Goal: Complete application form

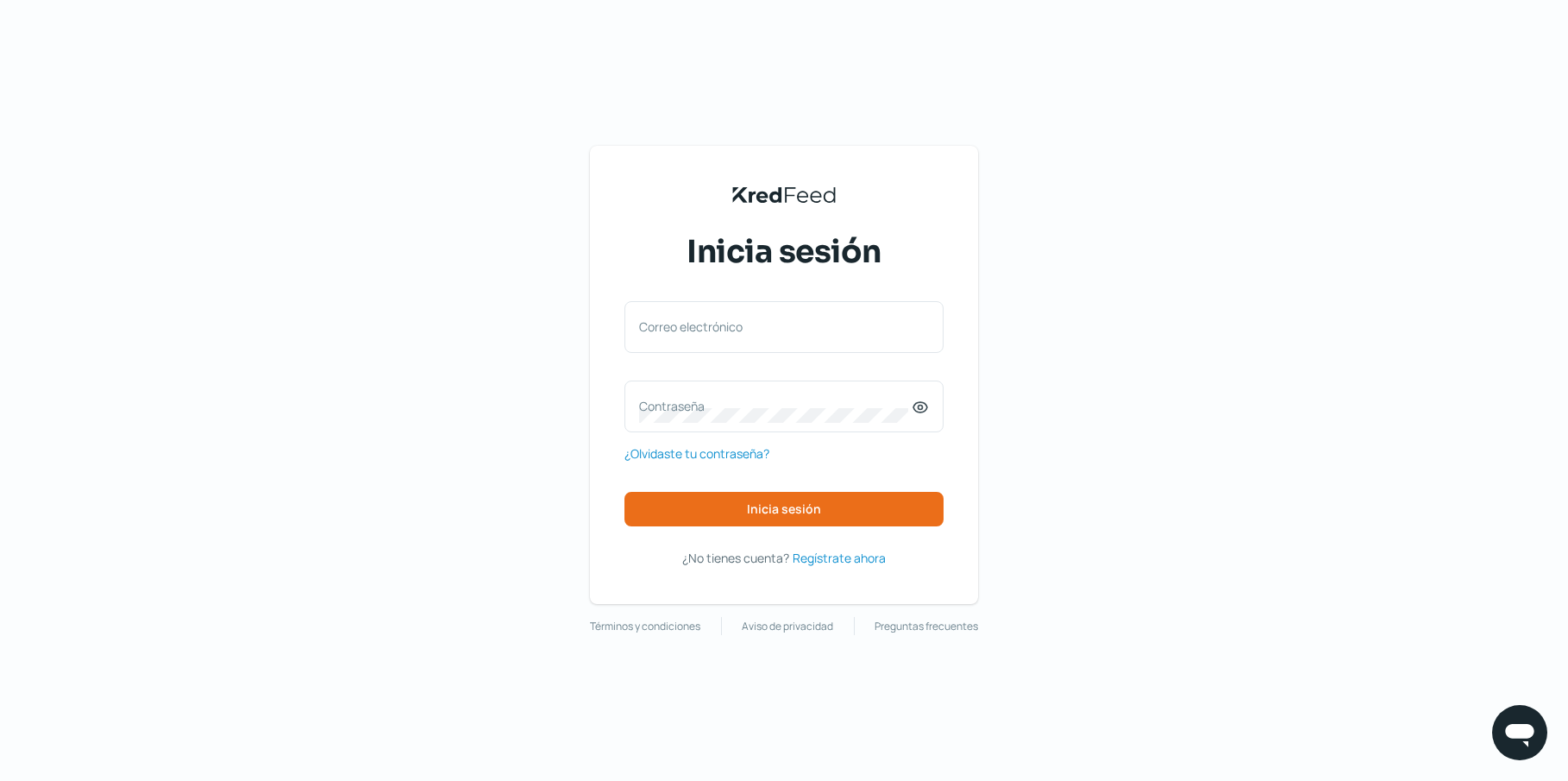
click at [808, 332] on label "Correo electrónico" at bounding box center [776, 327] width 273 height 16
click at [808, 332] on input "Correo electrónico" at bounding box center [784, 336] width 290 height 16
click at [818, 322] on div "Correo electrónico" at bounding box center [784, 327] width 319 height 52
type input "[EMAIL_ADDRESS][DOMAIN_NAME]"
drag, startPoint x: 789, startPoint y: 409, endPoint x: 785, endPoint y: 395, distance: 14.6
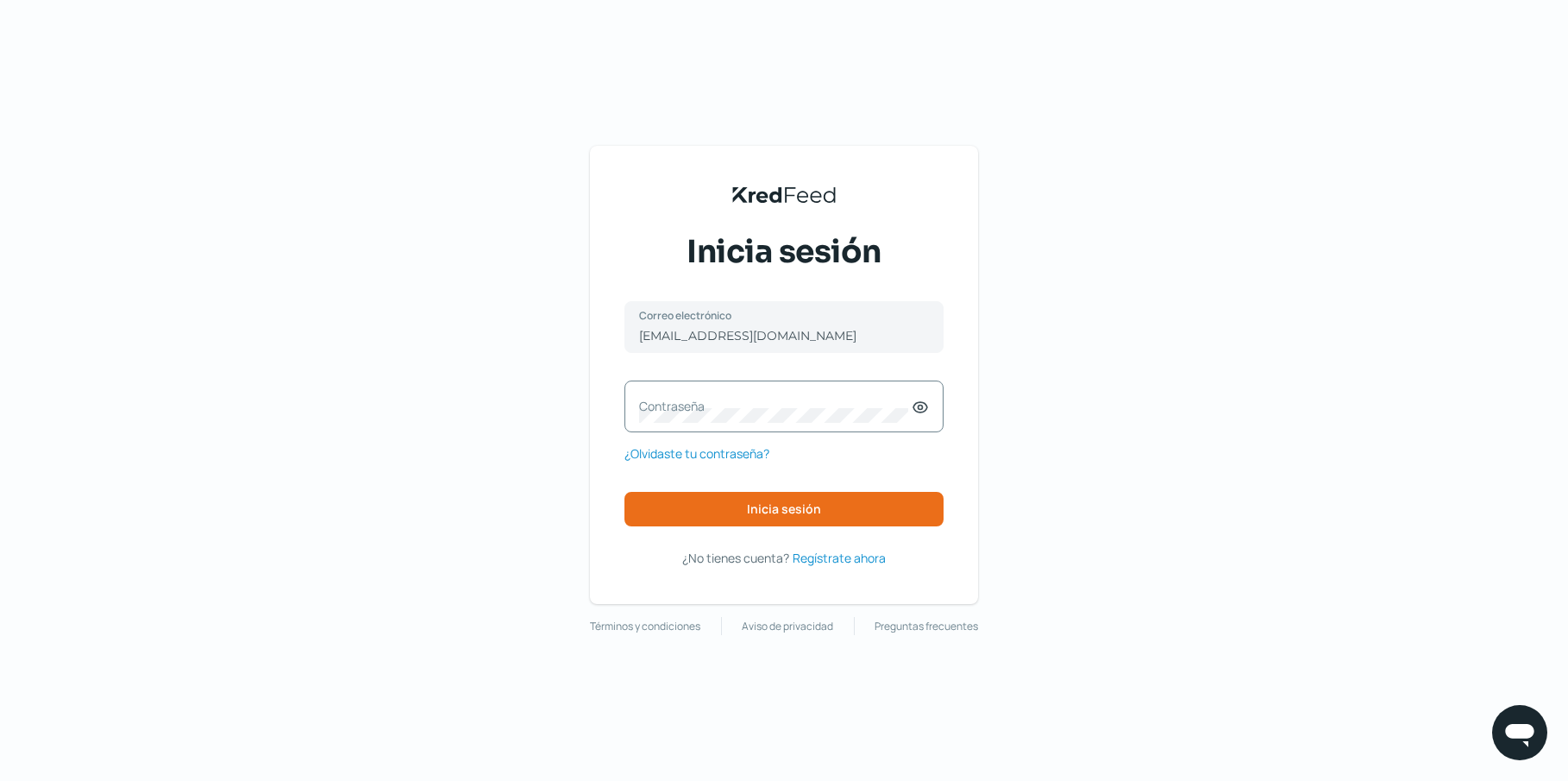
click at [789, 408] on label "Contraseña" at bounding box center [776, 405] width 273 height 16
click at [764, 504] on span "Inicia sesión" at bounding box center [784, 509] width 74 height 12
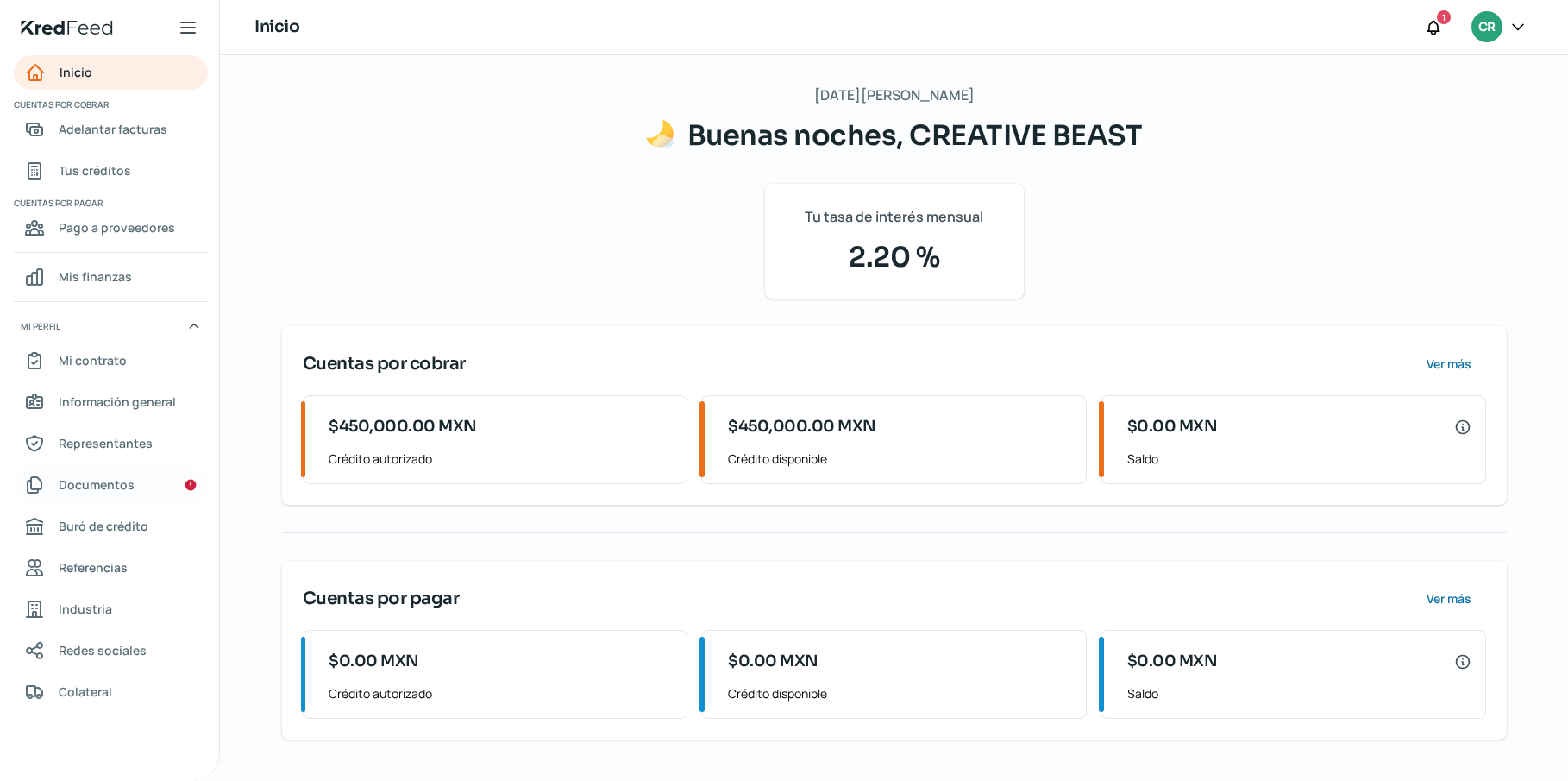
click at [131, 496] on link "Documentos" at bounding box center [111, 484] width 194 height 35
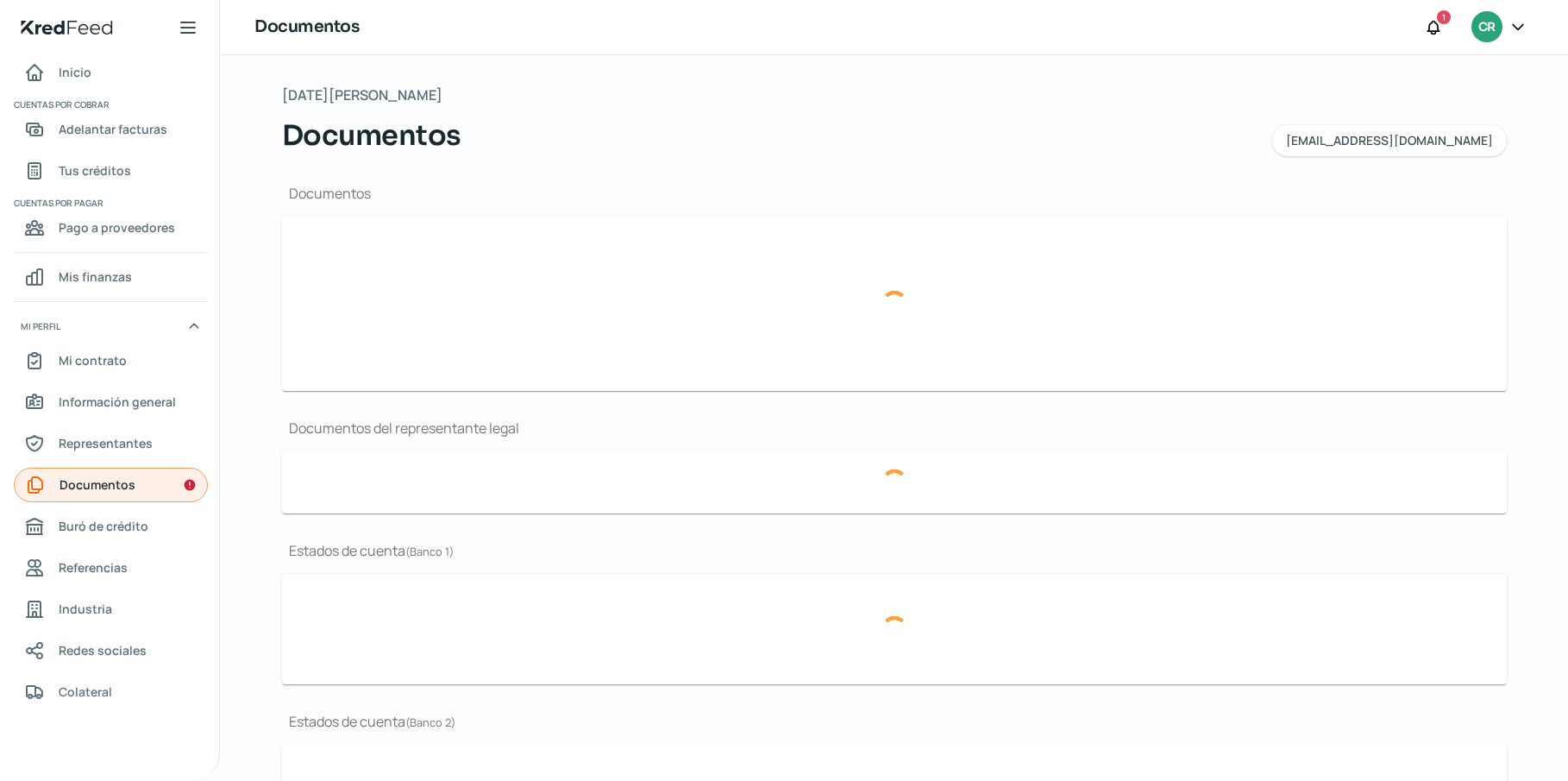
type input "310124 CSF CBE2106111R7.pdf"
type input "AUTOMOTIVE FANTASY 2024.pdf"
type input "CB-LOGO.jpg"
type input "ESTADOS FINANCIEROS CREATIVE BEAST - [DATE] Y [DATE].pdf"
type input "ESTADOS FINANCIEROS - CREATIVE BEAST 2024.pdf"
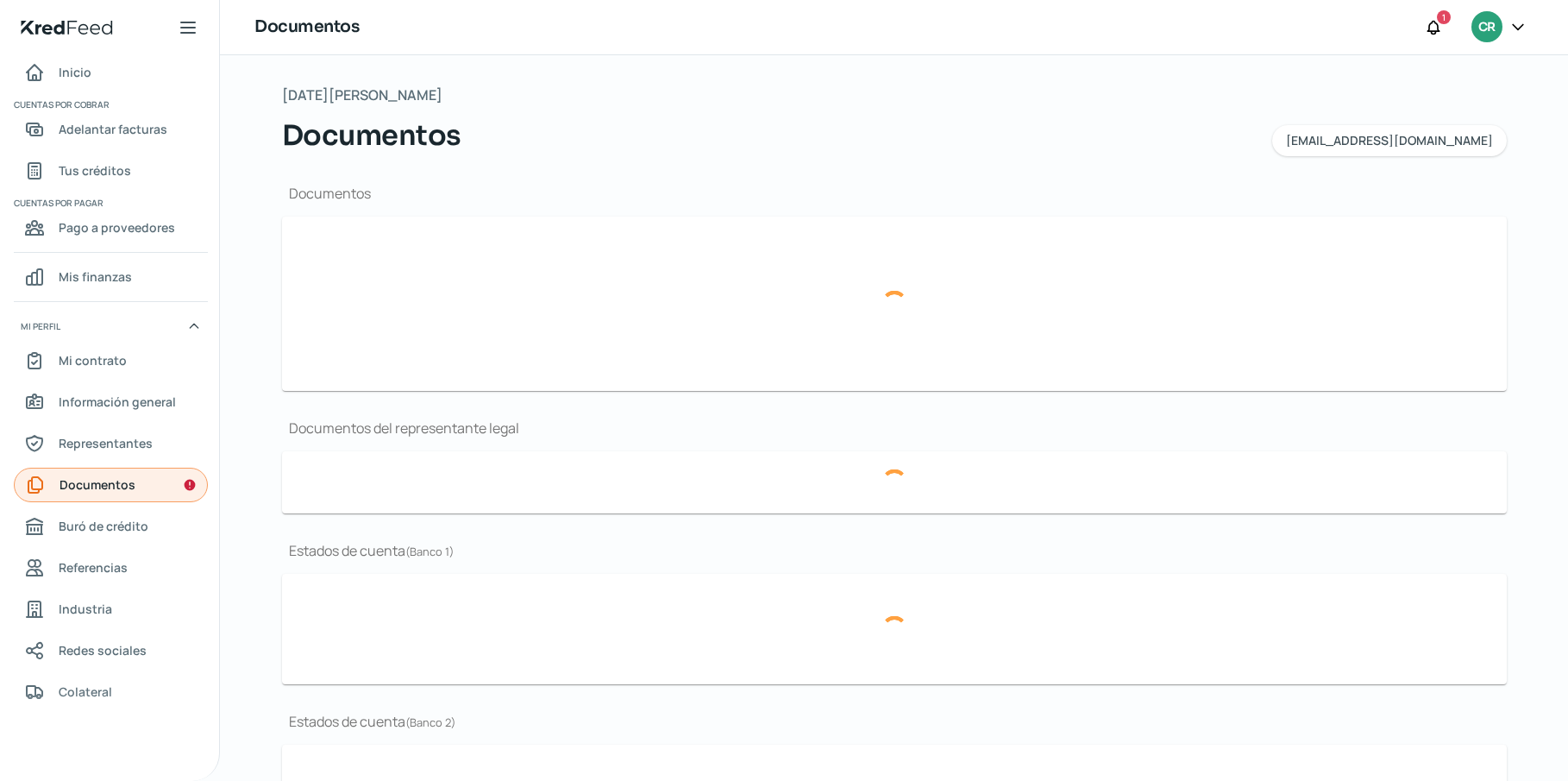
type input "CREATIVE BEAST. PROTOC. N° 117,374, DEL 1° TESTIMONIO.pdf"
type input "12 - EDO CUENTA FISCAL [DATE].pdf"
type input "11 - EDO CUENTA FISCAL [DATE].pdf"
type input "10 - EDO CUENTA FISCAL [DATE].pdf"
type input "EDO CUENTA FISCAL [DATE].pdf"
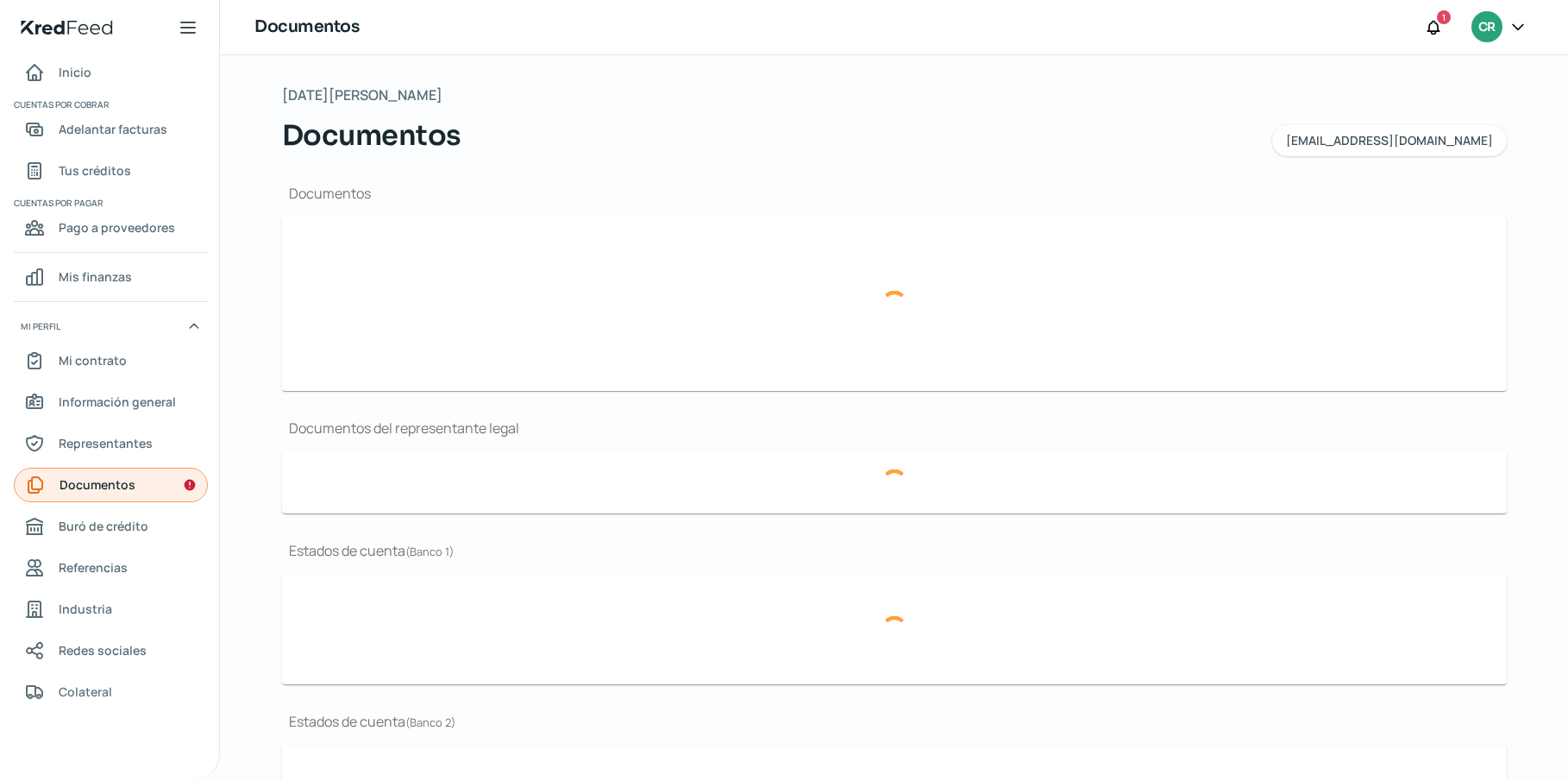
type input "EDO CUENTA FISCAL [DATE].pdf"
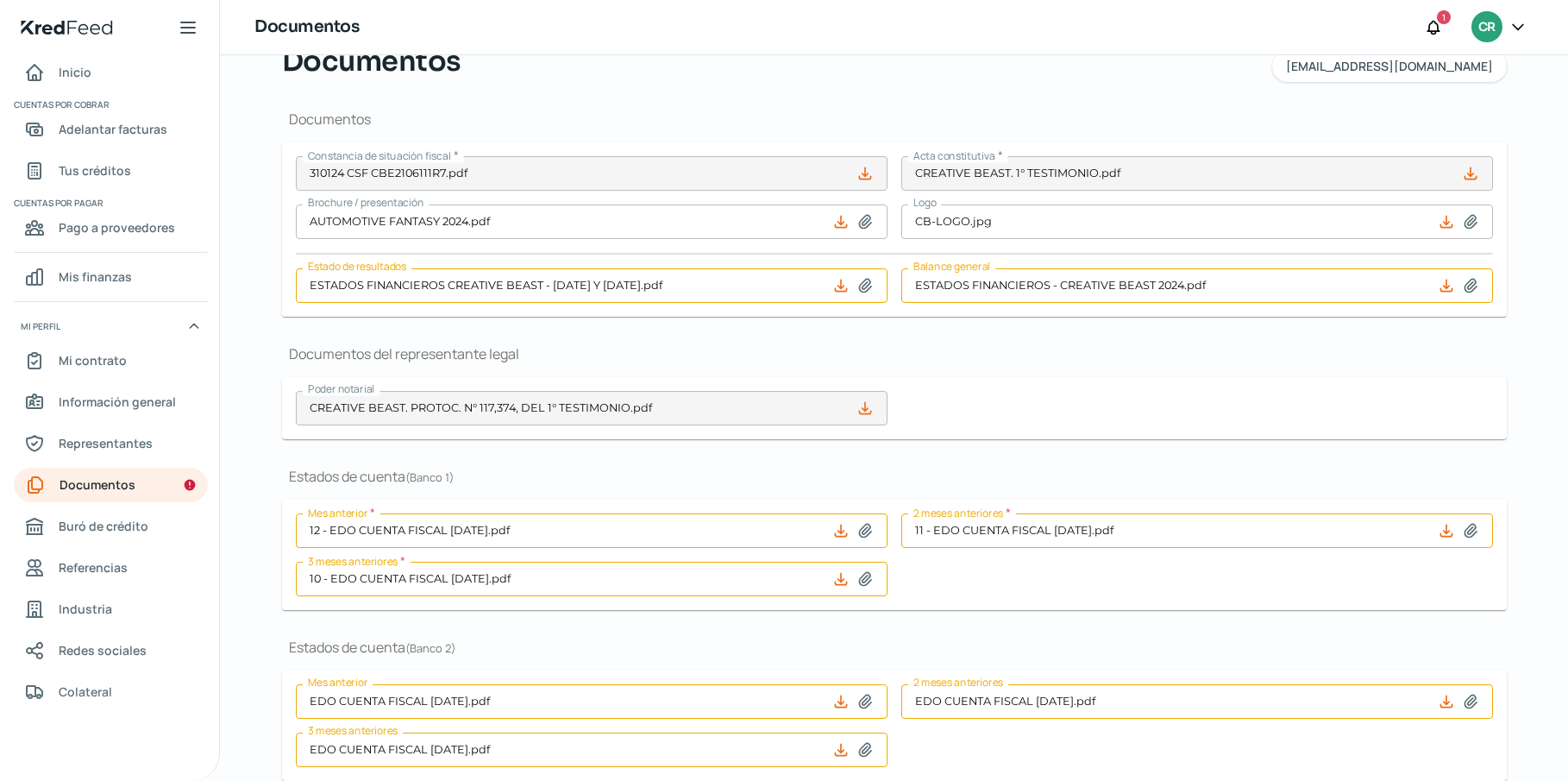
scroll to position [104, 0]
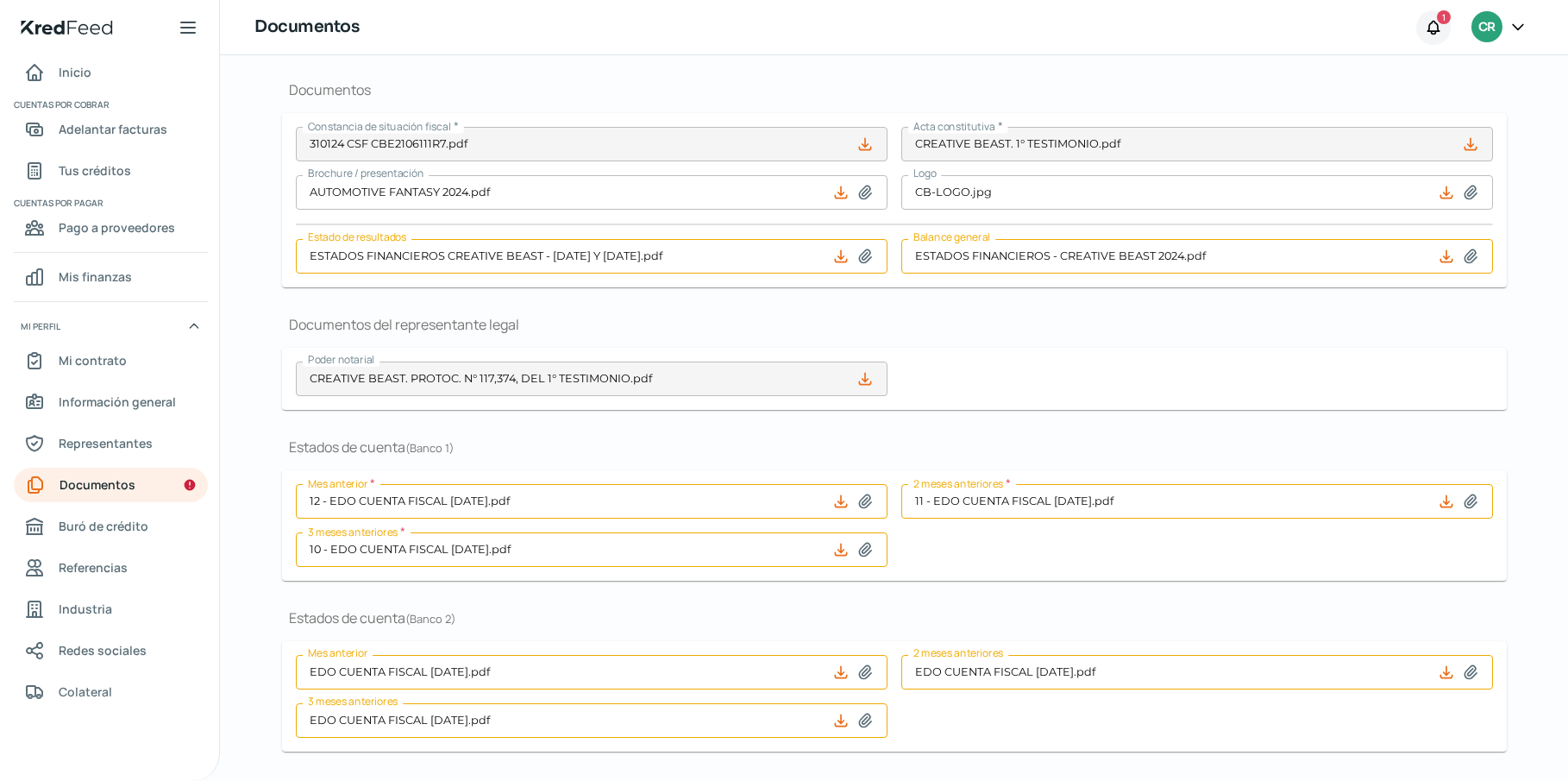
click at [1442, 26] on div at bounding box center [1433, 27] width 35 height 35
click at [931, 131] on div "Documentos 1 Notificaciones Algunos de tus documentos han expirado, por favor, …" at bounding box center [894, 390] width 1348 height 781
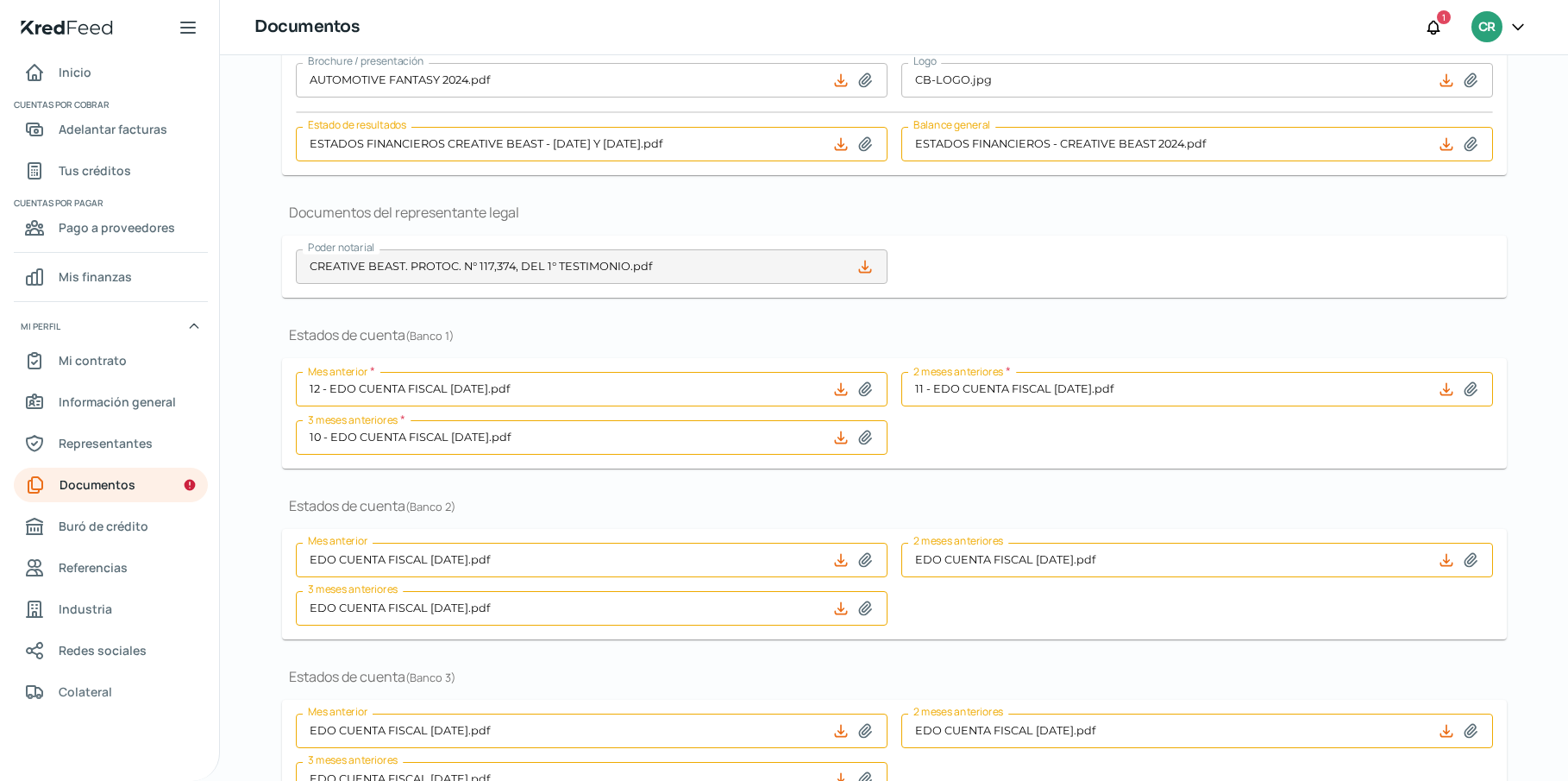
scroll to position [210, 0]
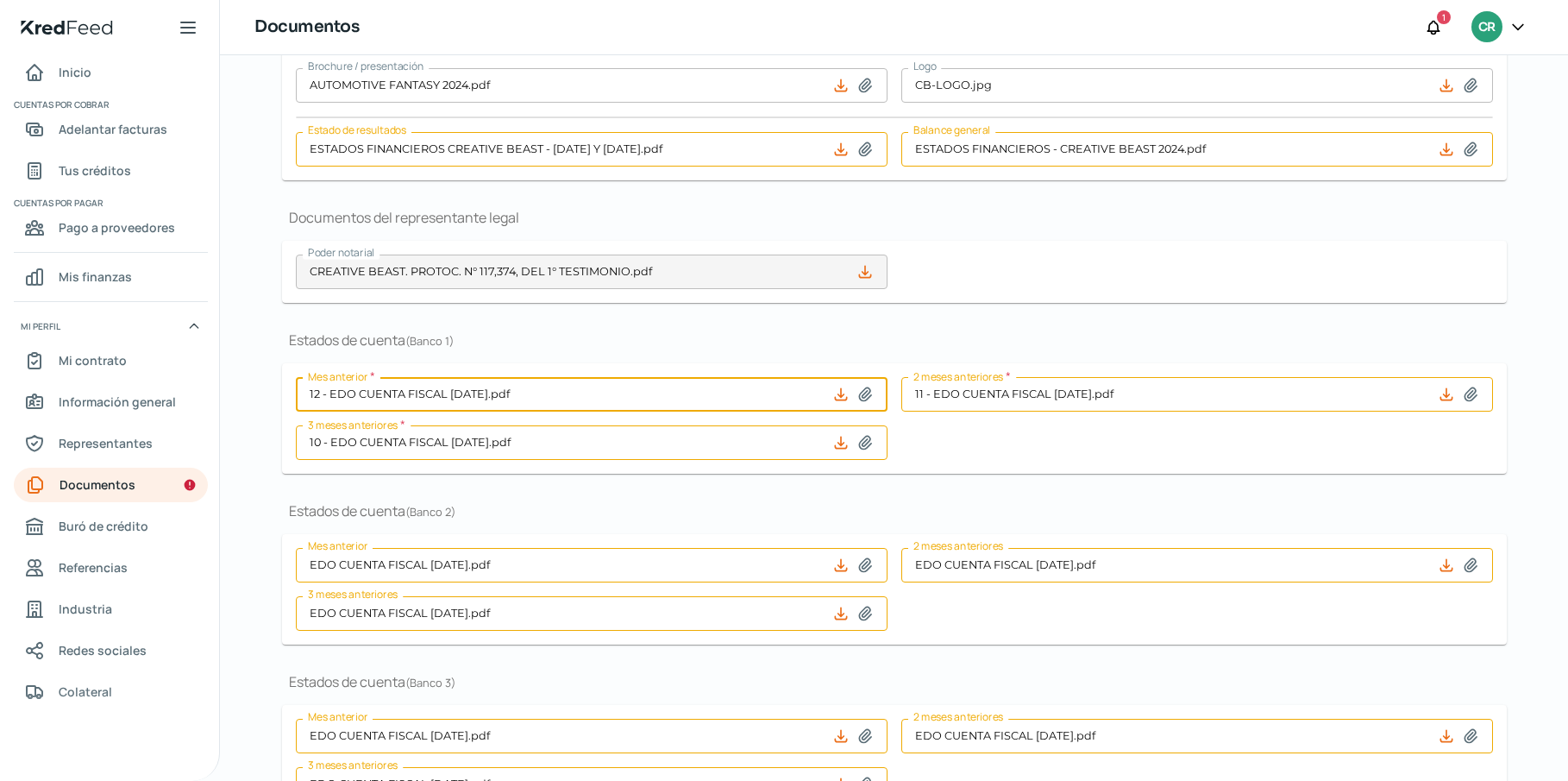
click at [574, 391] on input "12 - EDO CUENTA FISCAL [DATE].pdf" at bounding box center [591, 394] width 591 height 35
click at [863, 388] on icon at bounding box center [865, 393] width 12 height 13
type input "C:\fakepath\EDO CUENTA FISCAL [DATE].pdf"
type input "EDO CUENTA FISCAL [DATE].pdf"
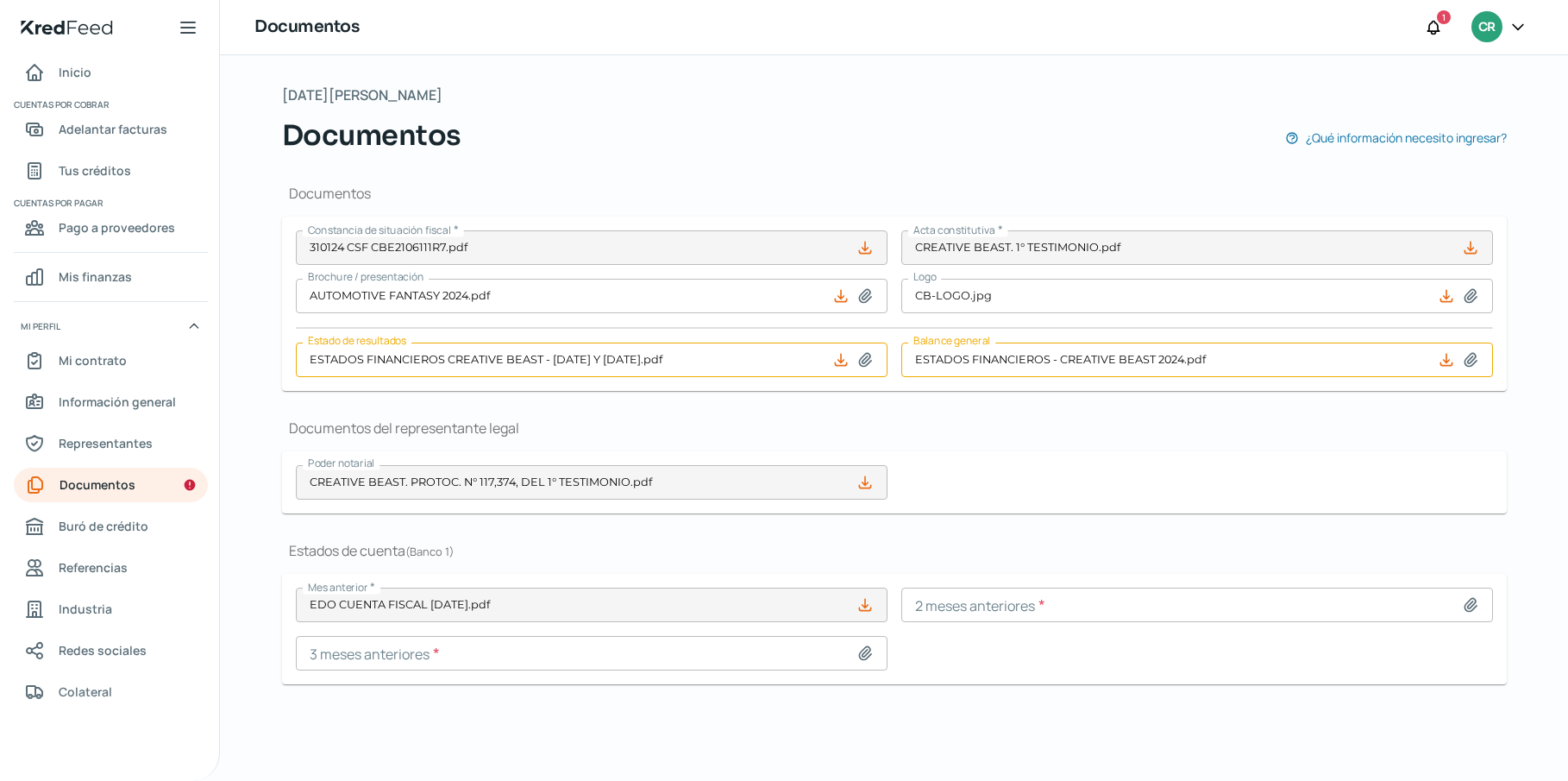
click at [967, 384] on form "Constancia de situación fiscal * 310124 CSF CBE2106111R7.pdf Acta constitutiva …" at bounding box center [894, 303] width 1225 height 174
click at [982, 600] on input at bounding box center [1197, 605] width 591 height 35
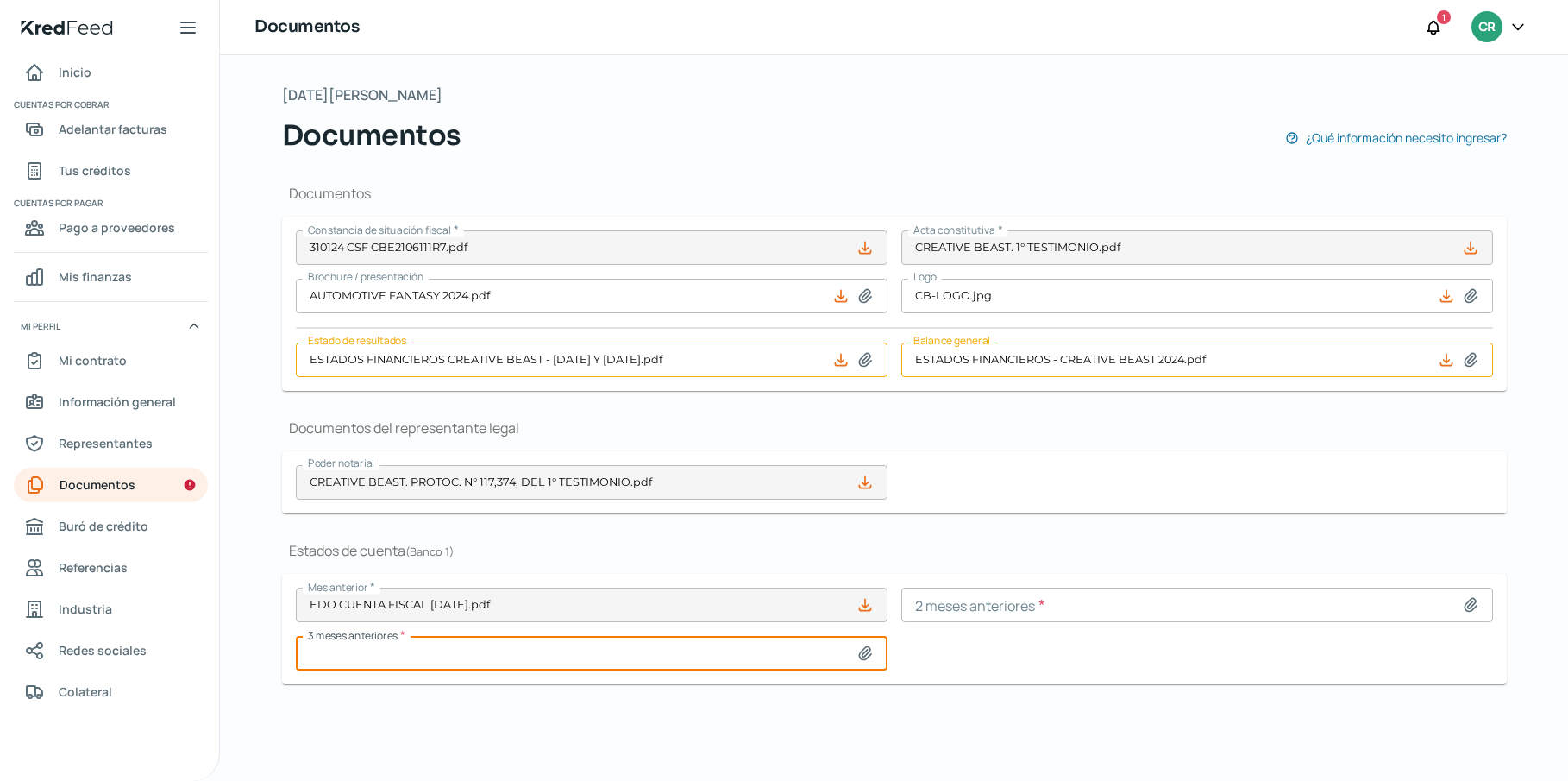
click at [450, 658] on input at bounding box center [591, 652] width 591 height 35
type input "C:\fakepath\EDO CUENTA FISCAL [DATE].pdf"
type input "EDO CUENTA FISCAL [DATE].pdf"
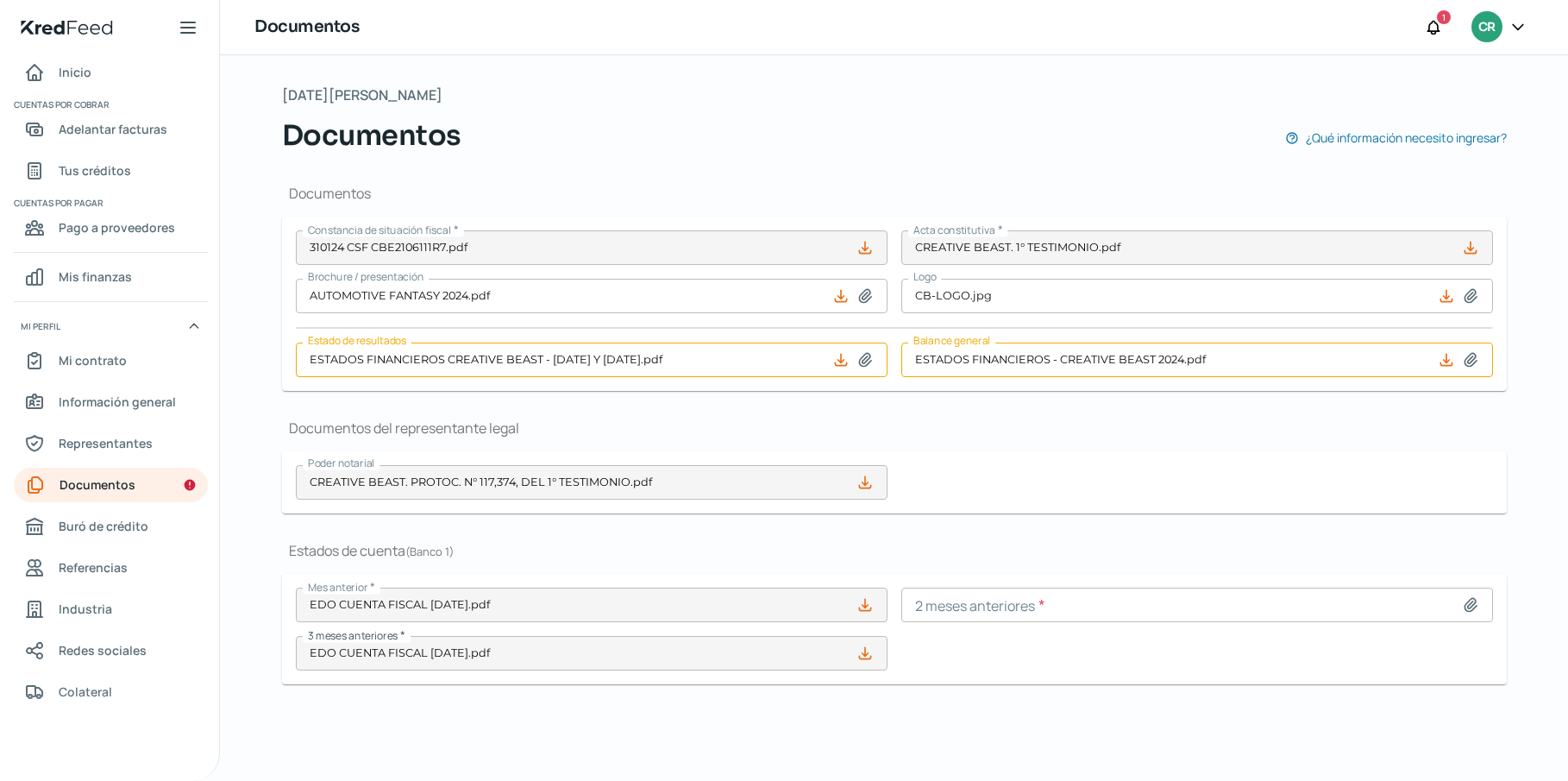
drag, startPoint x: 727, startPoint y: 718, endPoint x: 720, endPoint y: 702, distance: 17.5
click at [727, 718] on div "Documentos Constancia de situación fiscal * 310124 CSF CBE2106111R7.pdf Acta co…" at bounding box center [894, 441] width 1225 height 570
click at [885, 126] on div "Documentos ¿Qué información necesito ingresar?" at bounding box center [894, 135] width 1225 height 42
click at [1435, 27] on icon at bounding box center [1433, 27] width 17 height 17
click at [1439, 23] on icon at bounding box center [1433, 27] width 17 height 17
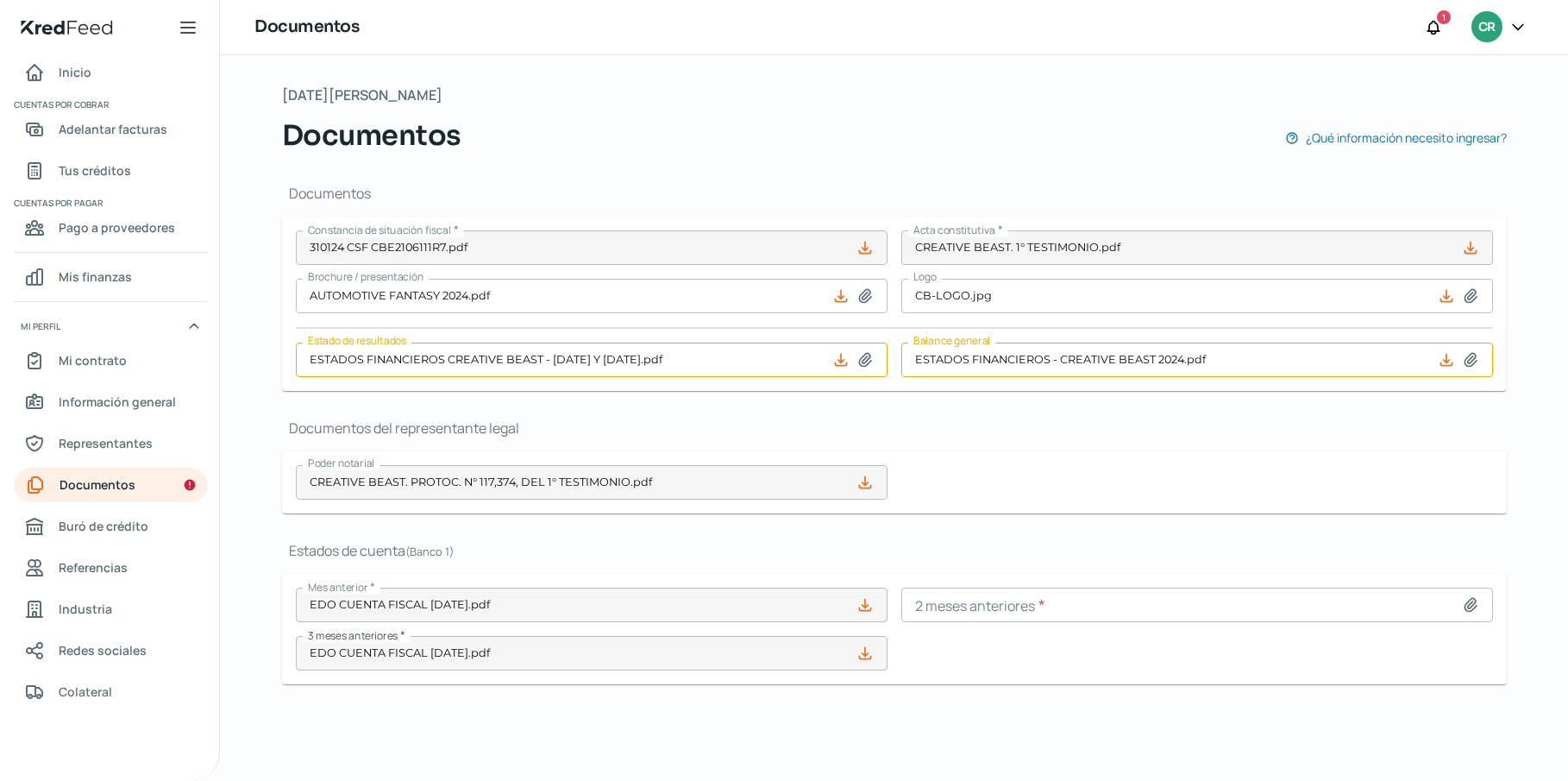
click at [889, 139] on div "Documentos ¿Qué información necesito ingresar?" at bounding box center [894, 135] width 1225 height 42
click at [87, 68] on span "Inicio" at bounding box center [75, 72] width 33 height 22
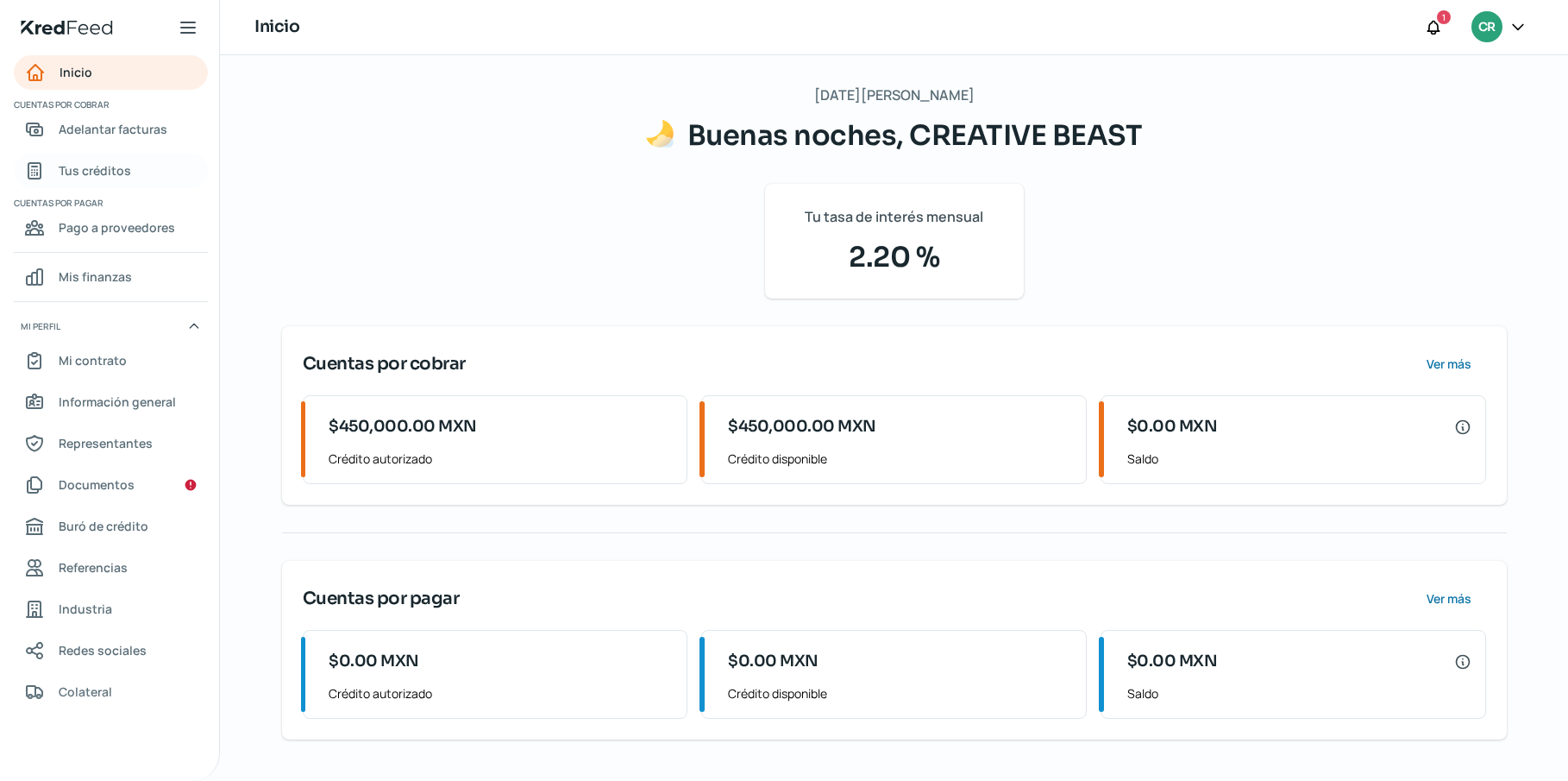
click at [116, 171] on span "Tus créditos" at bounding box center [95, 170] width 73 height 22
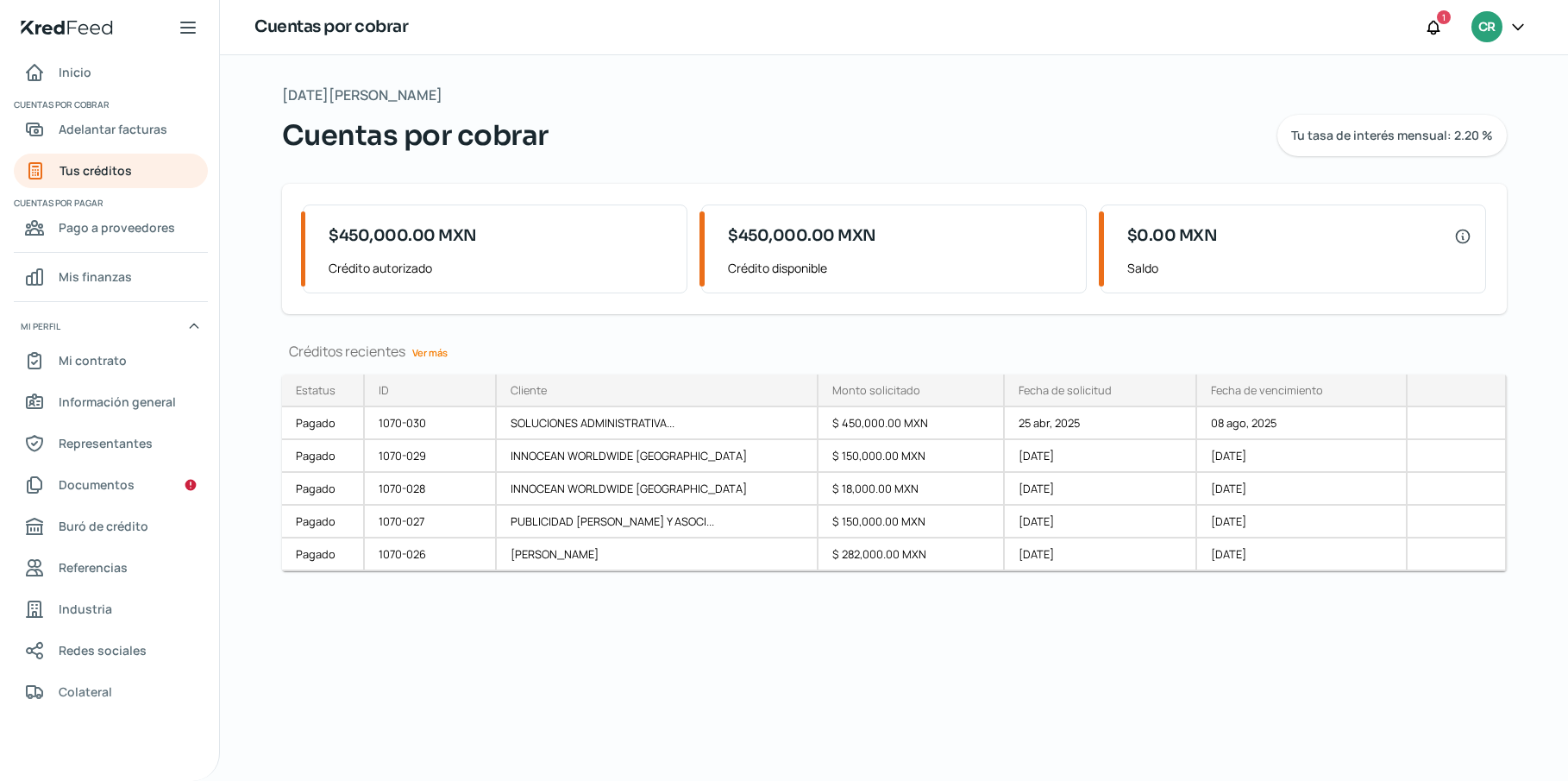
click at [436, 353] on link "Ver más" at bounding box center [429, 352] width 49 height 27
